Goal: Book appointment/travel/reservation

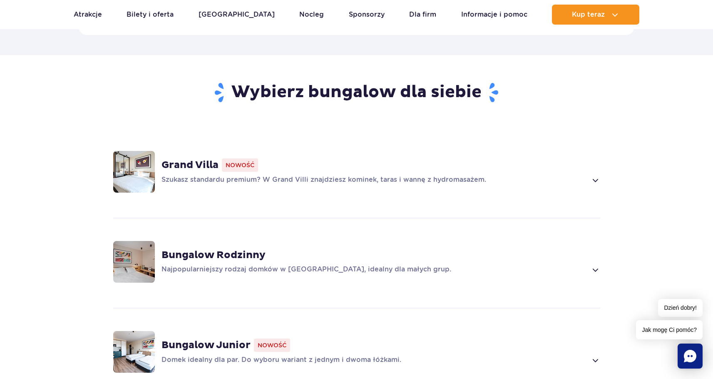
scroll to position [601, 0]
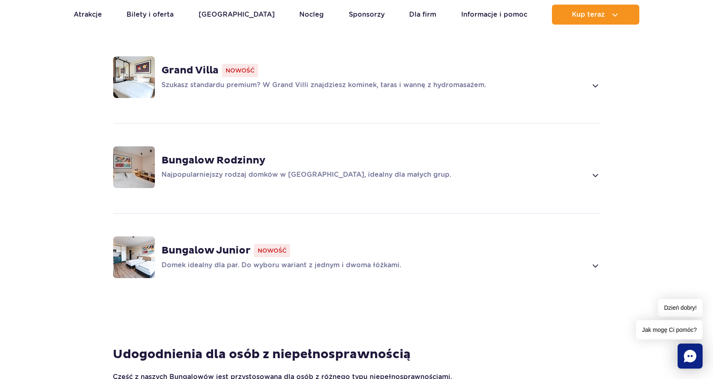
click at [348, 260] on p "Domek idealny dla par. Do wyboru wariant z jednym i dwoma łóżkami." at bounding box center [375, 265] width 426 height 10
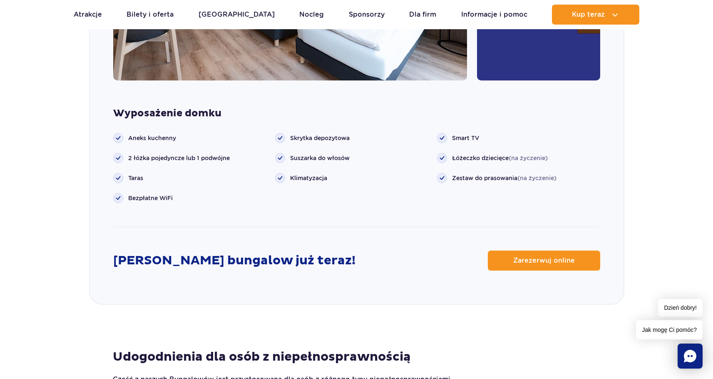
scroll to position [1090, 0]
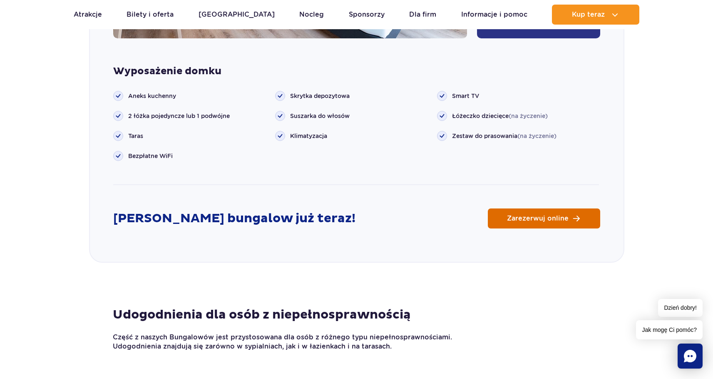
click at [543, 211] on link "Zarezerwuj online" at bounding box center [544, 218] width 112 height 20
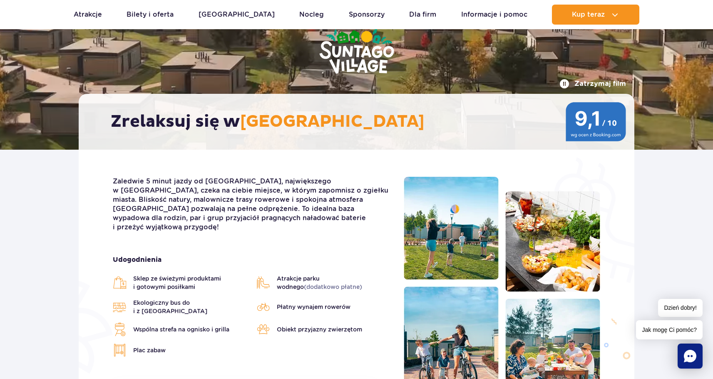
scroll to position [0, 0]
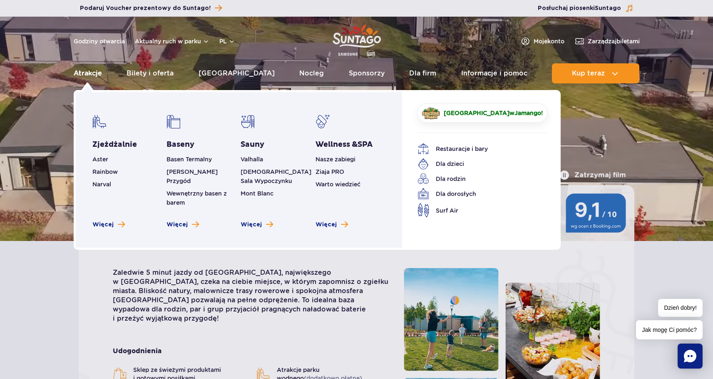
click at [79, 70] on link "Atrakcje" at bounding box center [88, 73] width 28 height 20
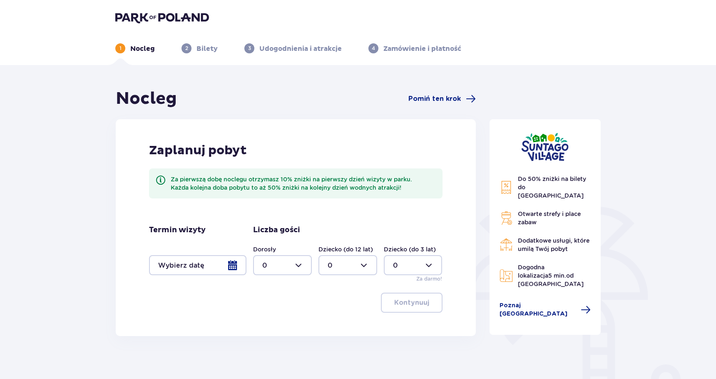
click at [164, 256] on div at bounding box center [197, 265] width 97 height 20
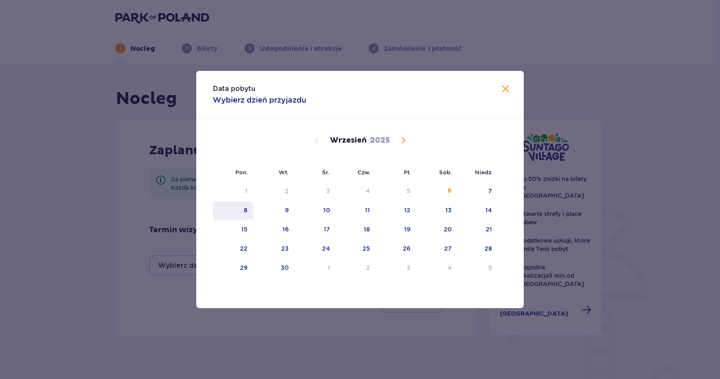
click at [239, 213] on div "8" at bounding box center [233, 210] width 40 height 18
click at [286, 212] on div "9" at bounding box center [287, 210] width 4 height 8
type input "08.09.25 - 09.09.25"
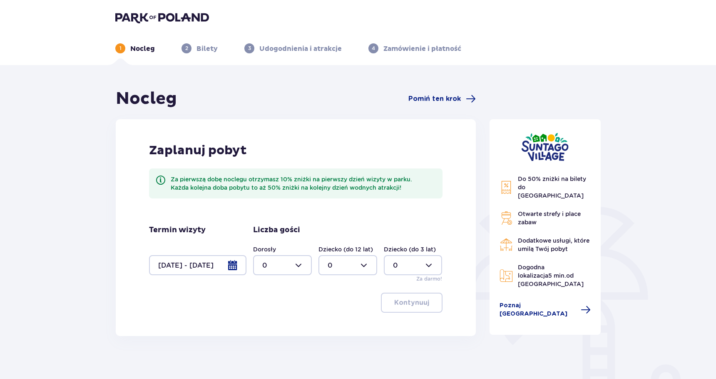
click at [151, 257] on div at bounding box center [197, 265] width 97 height 20
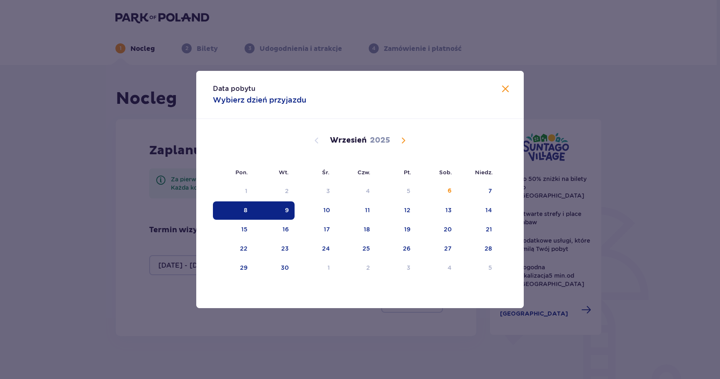
click at [115, 252] on div "Data pobytu Wybierz dzień przyjazdu Pon. Wt. Śr. Czw. Pt. Sob. Niedz. Sierpień …" at bounding box center [360, 189] width 720 height 379
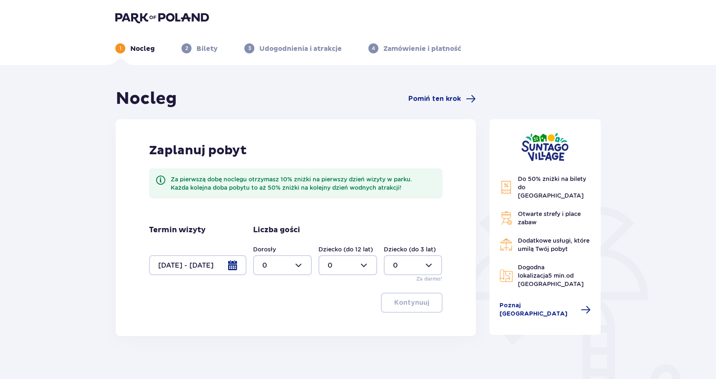
click at [270, 262] on div at bounding box center [282, 265] width 59 height 20
click at [272, 328] on div "2" at bounding box center [282, 325] width 40 height 9
type input "2"
click at [337, 268] on div at bounding box center [348, 265] width 59 height 20
click at [331, 307] on div "1" at bounding box center [348, 307] width 40 height 9
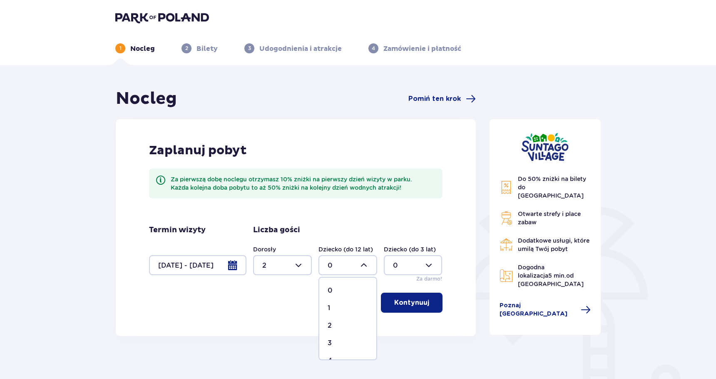
type input "1"
click at [429, 297] on span "button" at bounding box center [431, 302] width 10 height 10
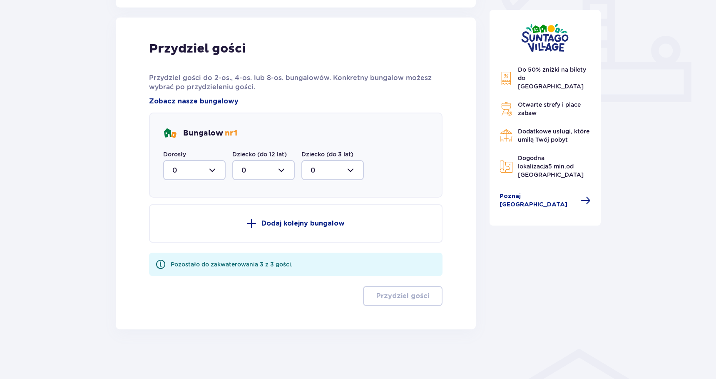
scroll to position [329, 0]
click at [196, 174] on div at bounding box center [194, 170] width 62 height 20
click at [184, 229] on div "2" at bounding box center [194, 229] width 44 height 9
type input "2"
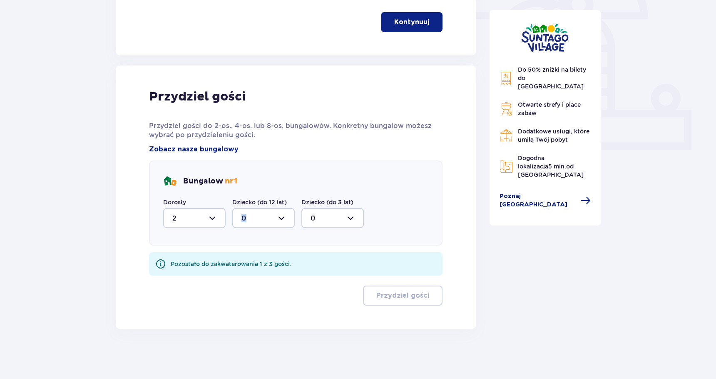
click at [255, 208] on div "Dziecko (do 12 lat) 0" at bounding box center [263, 213] width 62 height 30
click at [279, 209] on div at bounding box center [263, 218] width 62 height 20
click at [258, 258] on div "1" at bounding box center [264, 260] width 44 height 9
type input "1"
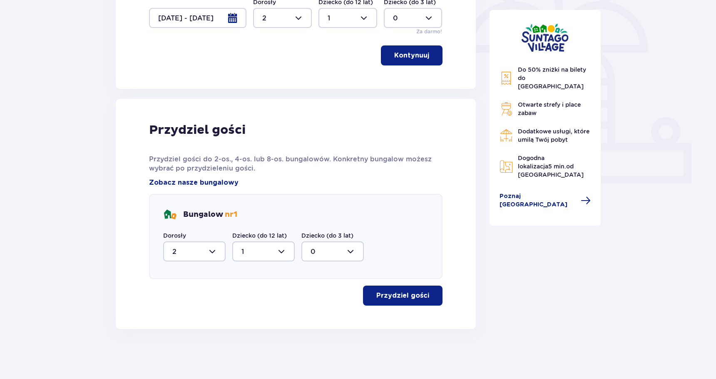
click at [397, 299] on p "Przydziel gości" at bounding box center [402, 295] width 53 height 9
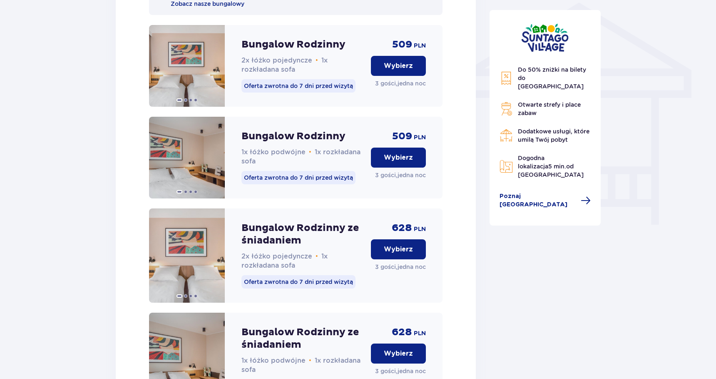
scroll to position [483, 0]
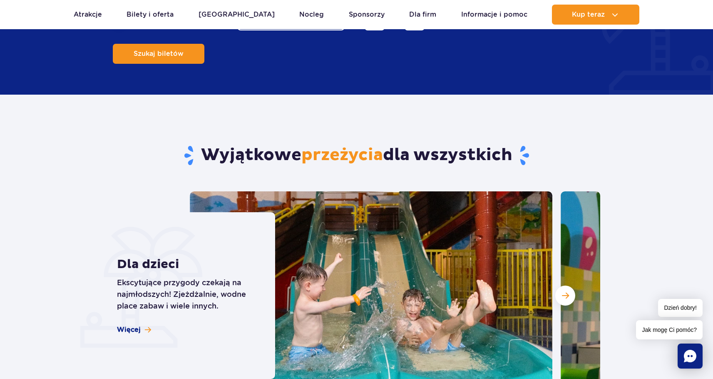
scroll to position [255, 0]
